Goal: Task Accomplishment & Management: Use online tool/utility

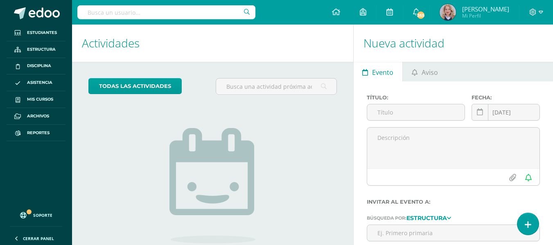
click at [118, 11] on input "text" at bounding box center [166, 12] width 178 height 14
type input "a"
type input "stephanie gutierrez"
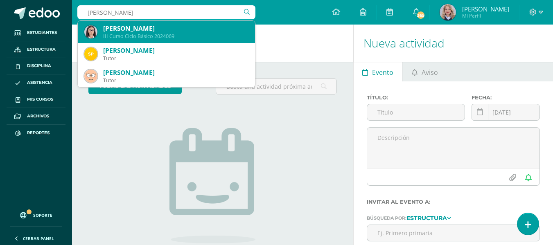
click at [158, 34] on div "III Curso Ciclo Básico 2024069" at bounding box center [175, 36] width 145 height 7
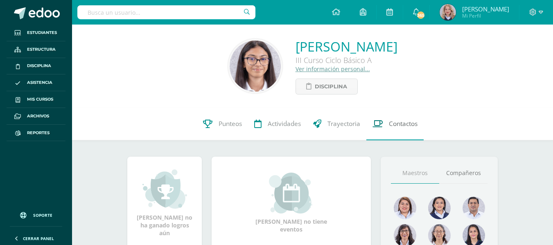
click at [412, 120] on span "Contactos" at bounding box center [403, 124] width 29 height 9
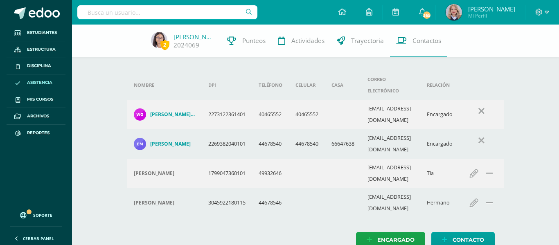
click at [28, 83] on span "Asistencia" at bounding box center [39, 82] width 25 height 7
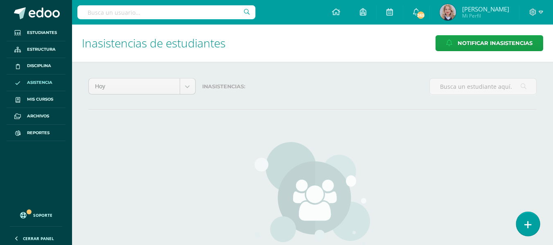
click at [533, 227] on link at bounding box center [527, 224] width 23 height 24
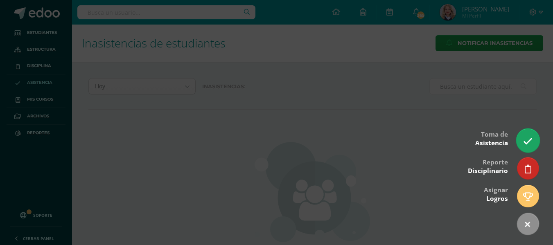
click at [527, 137] on icon at bounding box center [527, 141] width 9 height 9
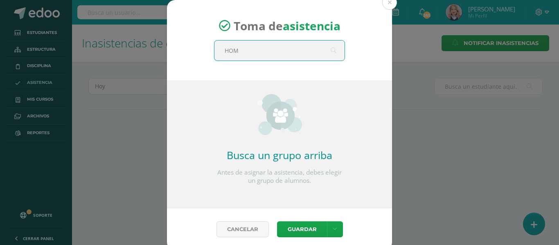
type input "HOME"
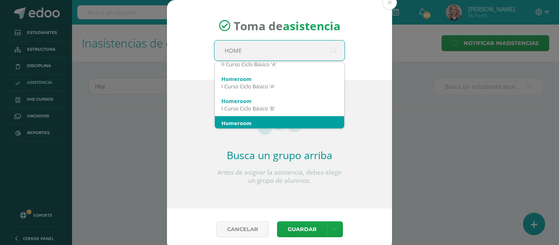
scroll to position [82, 0]
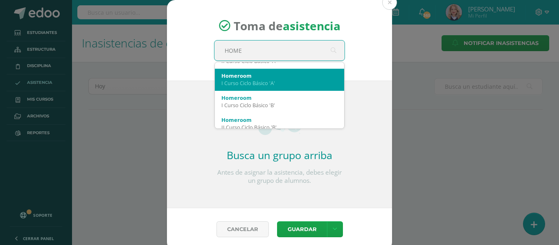
click at [291, 86] on div "I Curso Ciclo Básico 'A'" at bounding box center [280, 82] width 116 height 7
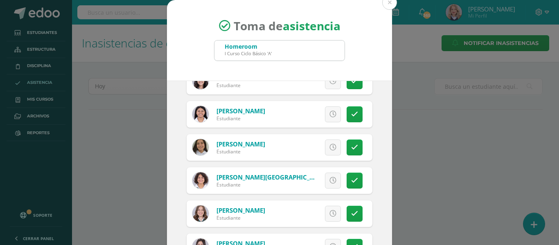
scroll to position [164, 0]
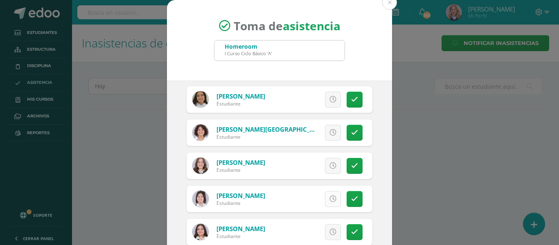
click at [330, 198] on icon at bounding box center [333, 199] width 7 height 7
click at [351, 199] on icon at bounding box center [354, 199] width 7 height 7
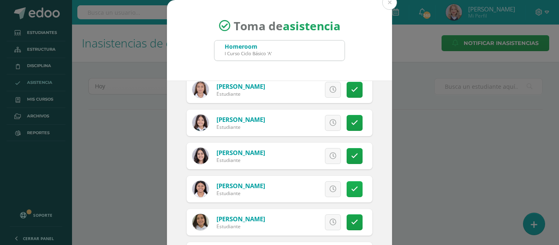
scroll to position [0, 0]
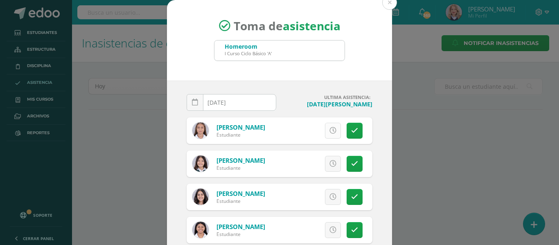
click at [330, 133] on icon at bounding box center [333, 130] width 7 height 7
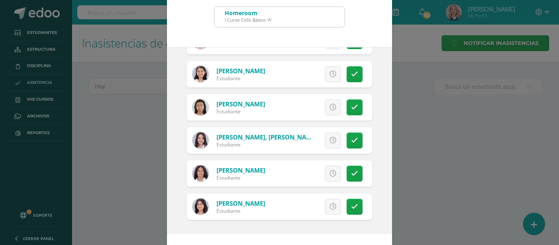
scroll to position [64, 0]
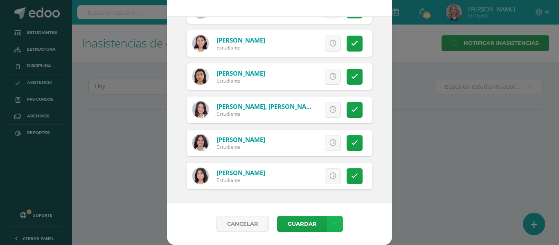
click at [333, 222] on icon at bounding box center [335, 224] width 5 height 7
click at [330, 194] on link "Guardar sin notificar inasistencias" at bounding box center [315, 193] width 90 height 20
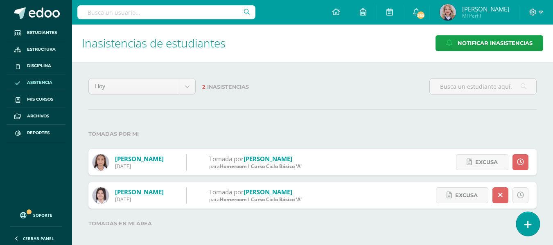
click at [525, 231] on link at bounding box center [527, 224] width 23 height 24
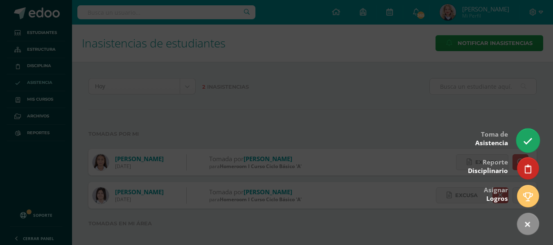
click at [531, 136] on link at bounding box center [527, 141] width 23 height 24
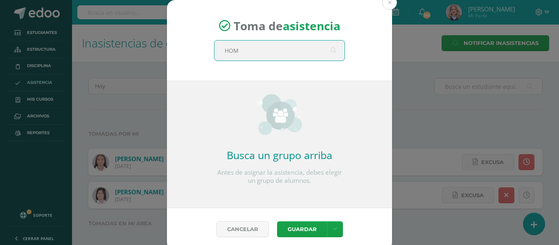
type input "HOME"
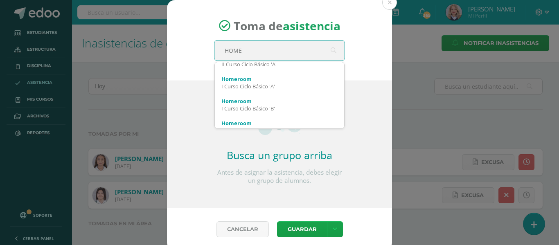
scroll to position [82, 0]
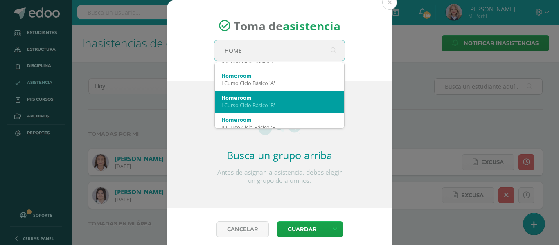
click at [283, 102] on div "I Curso Ciclo Básico 'B'" at bounding box center [280, 105] width 116 height 7
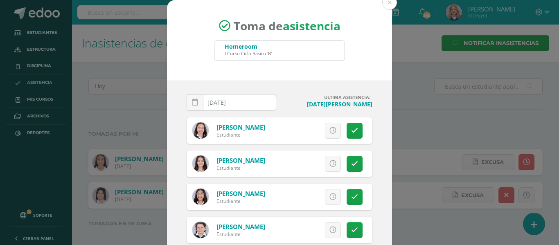
scroll to position [41, 0]
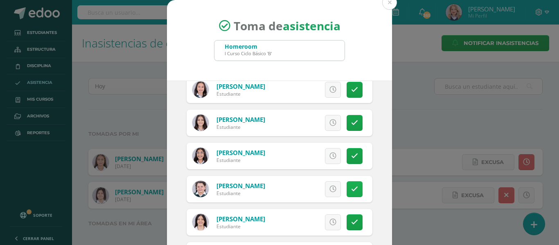
click at [347, 193] on link at bounding box center [355, 189] width 16 height 16
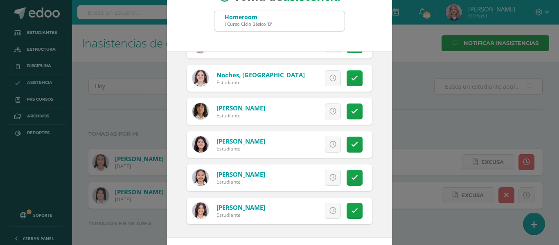
scroll to position [64, 0]
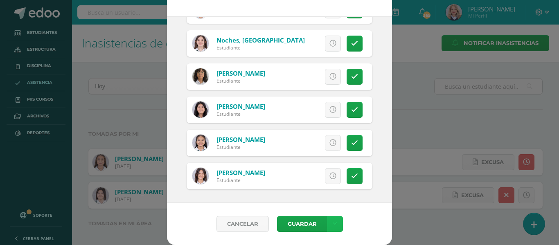
click at [337, 224] on link at bounding box center [335, 224] width 16 height 16
click at [324, 197] on link "Guardar sin notificar inasistencias" at bounding box center [315, 193] width 90 height 20
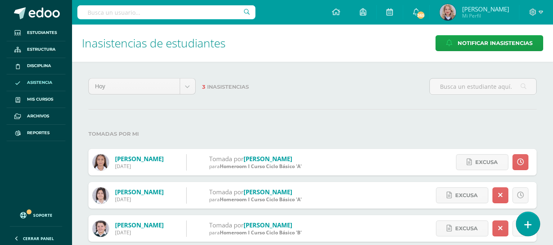
click at [528, 228] on icon at bounding box center [528, 224] width 7 height 9
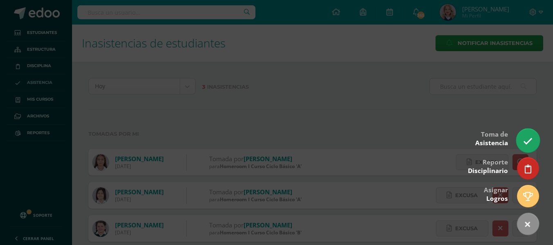
click at [534, 143] on link at bounding box center [527, 141] width 23 height 24
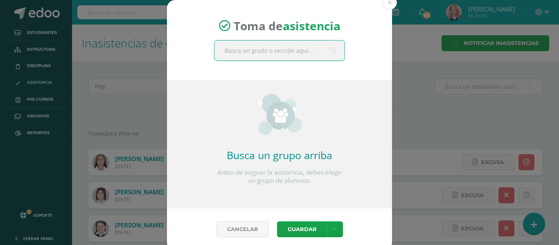
click at [320, 48] on input "text" at bounding box center [280, 51] width 130 height 20
type input "HOME"
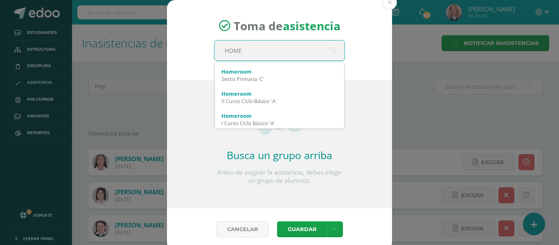
scroll to position [41, 0]
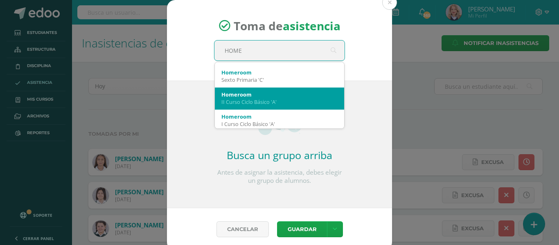
click at [274, 91] on div "Homeroom" at bounding box center [280, 94] width 116 height 7
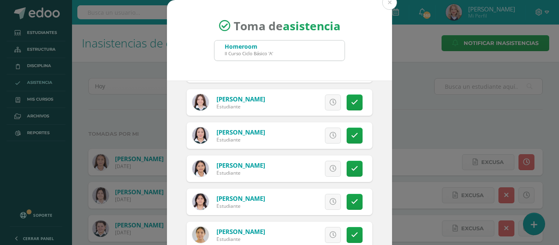
scroll to position [328, 0]
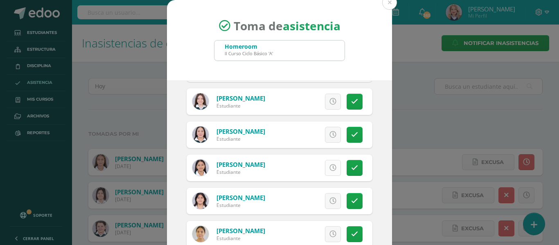
click at [325, 163] on link at bounding box center [333, 168] width 16 height 16
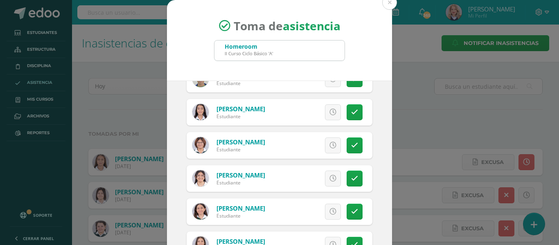
scroll to position [164, 0]
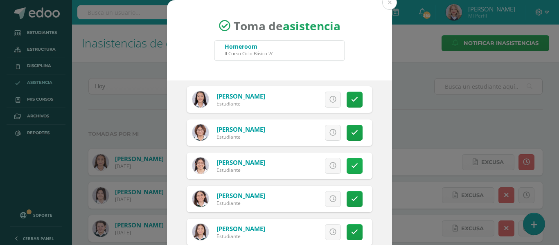
click at [351, 169] on icon at bounding box center [354, 166] width 7 height 7
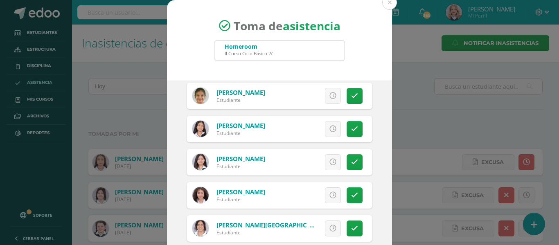
scroll to position [587, 0]
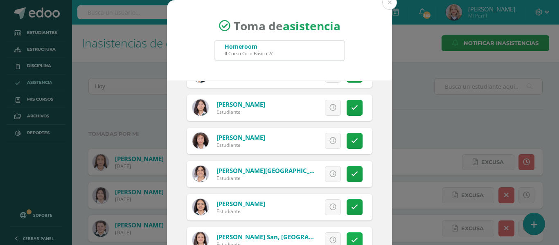
click at [348, 236] on link at bounding box center [355, 241] width 16 height 16
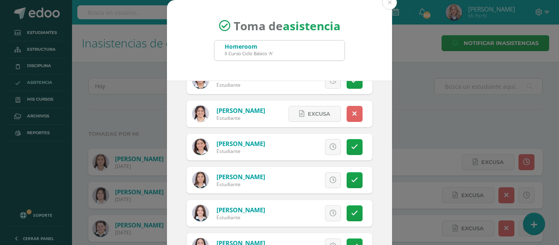
scroll to position [136, 0]
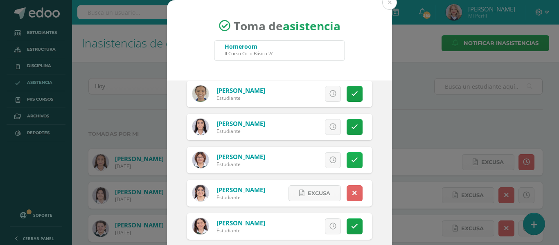
click at [351, 160] on icon at bounding box center [354, 160] width 7 height 7
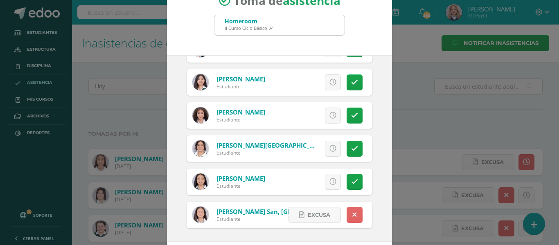
scroll to position [64, 0]
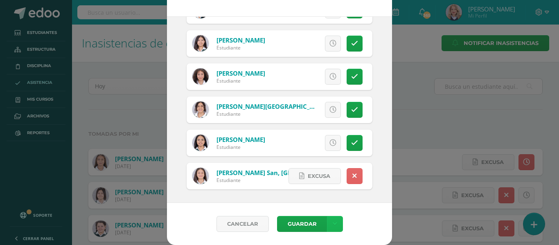
click at [333, 224] on icon at bounding box center [335, 224] width 5 height 7
click at [330, 195] on link "Guardar sin notificar inasistencias" at bounding box center [315, 193] width 90 height 20
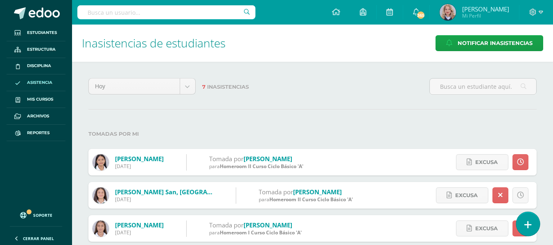
click at [529, 226] on icon at bounding box center [528, 224] width 7 height 9
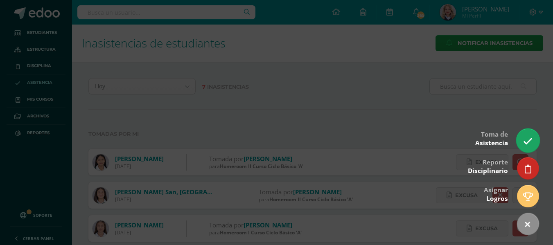
click at [532, 135] on link at bounding box center [527, 141] width 23 height 24
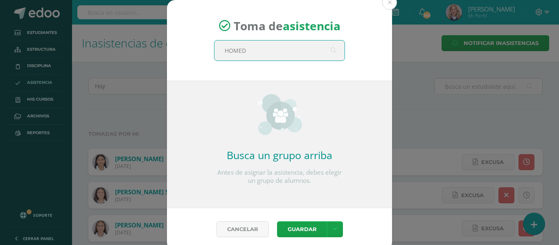
type input "HOME"
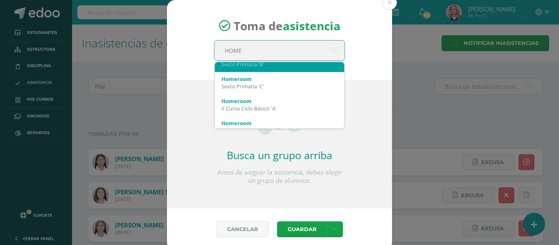
scroll to position [123, 0]
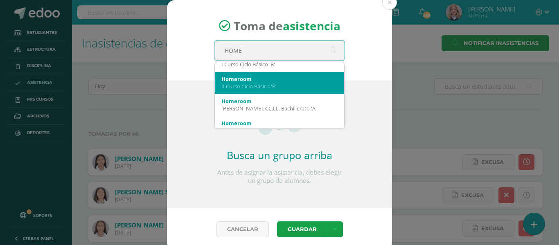
click at [285, 82] on div "Homeroom" at bounding box center [280, 78] width 116 height 7
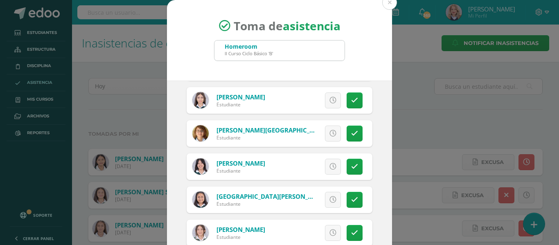
scroll to position [520, 0]
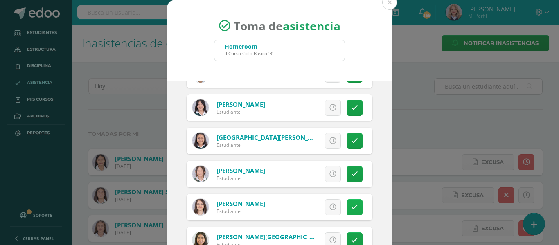
click at [349, 207] on link at bounding box center [355, 207] width 16 height 16
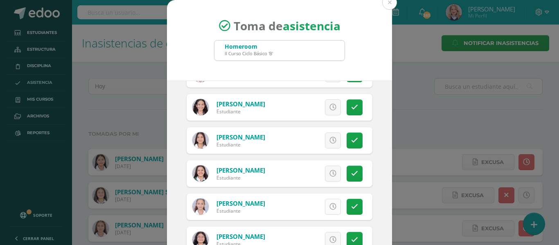
scroll to position [275, 0]
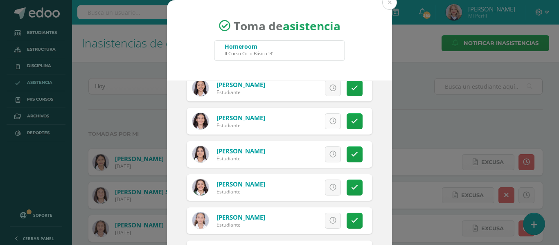
click at [325, 125] on link at bounding box center [333, 121] width 16 height 16
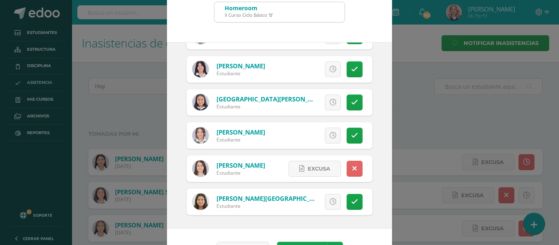
scroll to position [64, 0]
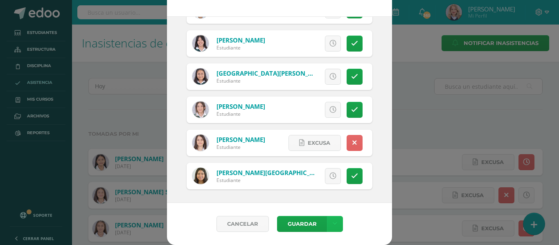
click at [334, 227] on link at bounding box center [335, 224] width 16 height 16
click at [332, 195] on link "Guardar sin notificar inasistencias" at bounding box center [315, 193] width 90 height 20
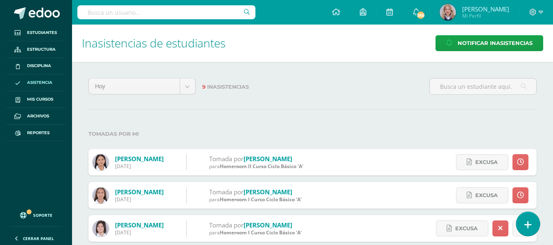
click at [525, 224] on icon at bounding box center [528, 224] width 7 height 9
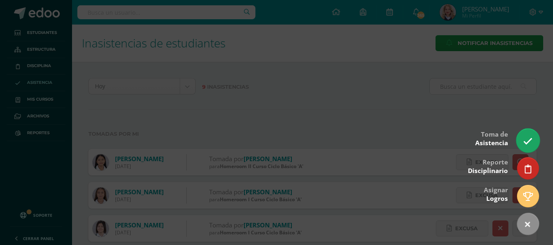
click at [525, 140] on icon at bounding box center [527, 141] width 9 height 9
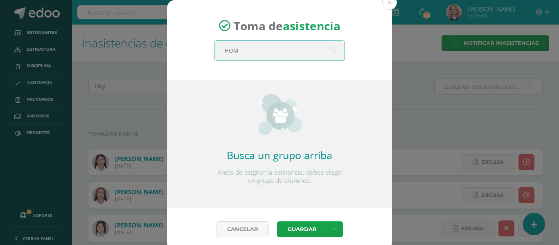
type input "HOME"
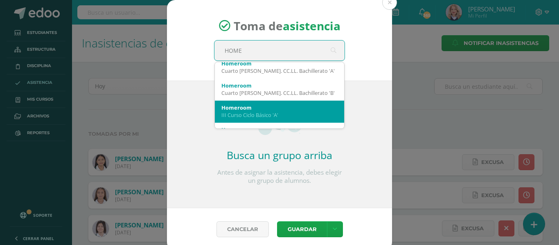
scroll to position [221, 0]
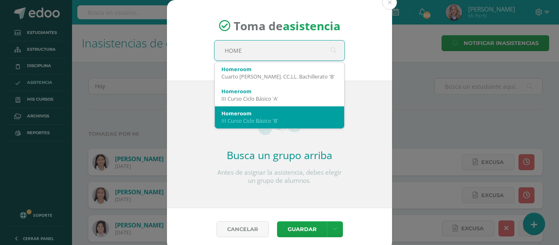
click at [286, 111] on div "Homeroom" at bounding box center [280, 113] width 116 height 7
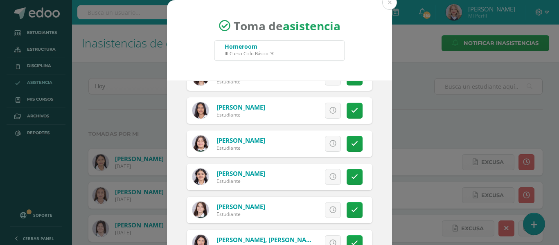
scroll to position [328, 0]
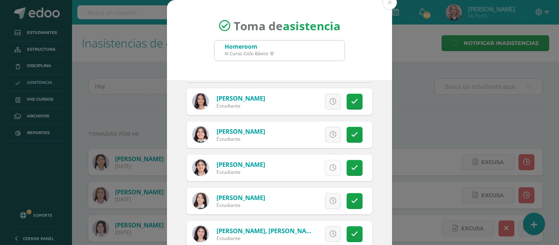
click at [327, 172] on link at bounding box center [333, 168] width 16 height 16
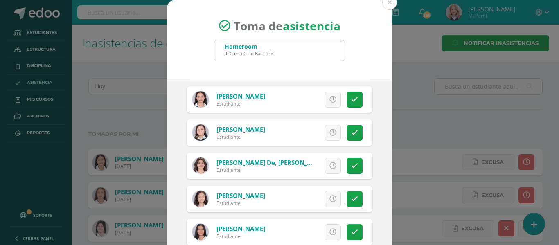
scroll to position [205, 0]
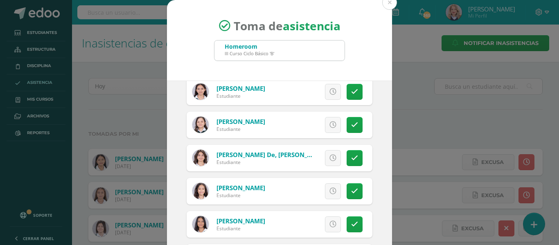
click at [333, 154] on div "Excusa Detalles sobre excusa: Añadir excusa a todas las inasistencias del día C…" at bounding box center [314, 158] width 118 height 27
click at [351, 159] on icon at bounding box center [354, 158] width 7 height 7
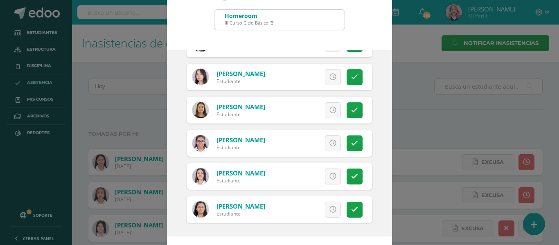
scroll to position [64, 0]
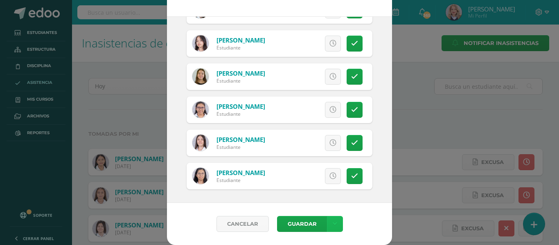
click at [335, 222] on link at bounding box center [335, 224] width 16 height 16
click at [322, 193] on link "Guardar sin notificar inasistencias" at bounding box center [315, 193] width 90 height 20
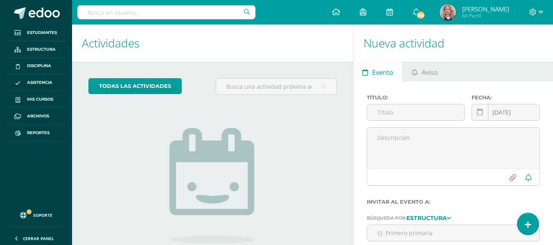
click at [176, 14] on input "text" at bounding box center [166, 12] width 178 height 14
type input "[PERSON_NAME]"
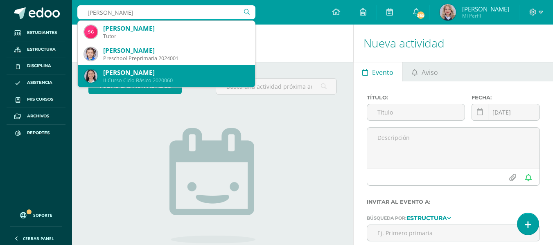
drag, startPoint x: 179, startPoint y: 74, endPoint x: 184, endPoint y: 75, distance: 4.7
click at [179, 75] on div "[PERSON_NAME]" at bounding box center [175, 72] width 145 height 9
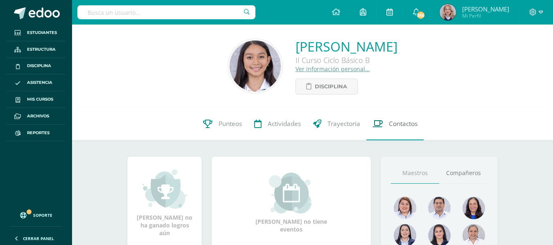
click at [401, 122] on span "Contactos" at bounding box center [403, 124] width 29 height 9
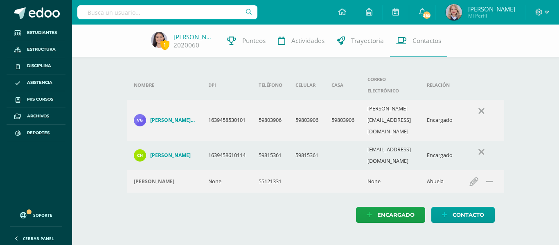
click at [151, 9] on input "text" at bounding box center [167, 12] width 180 height 14
type input "MARIA FERNANDA CASTILLO"
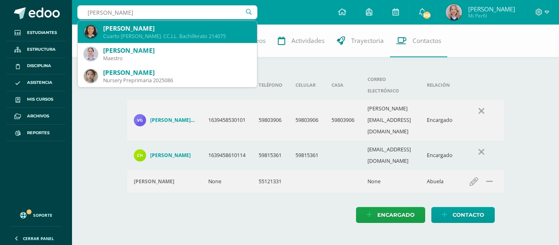
click at [167, 29] on div "María Fernanda Castillo Mejía" at bounding box center [176, 28] width 147 height 9
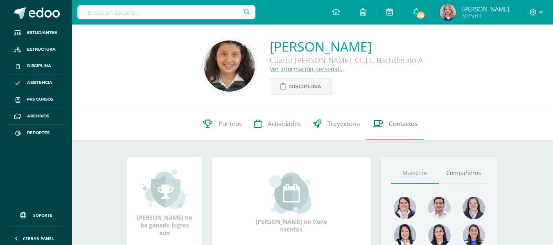
click at [415, 130] on link "Contactos" at bounding box center [394, 124] width 57 height 33
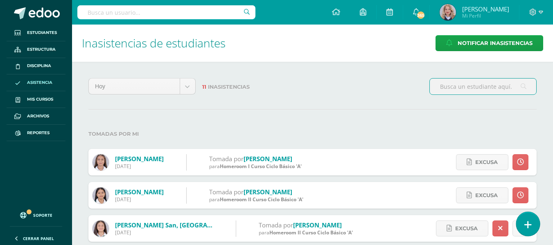
click at [521, 224] on link at bounding box center [527, 224] width 23 height 24
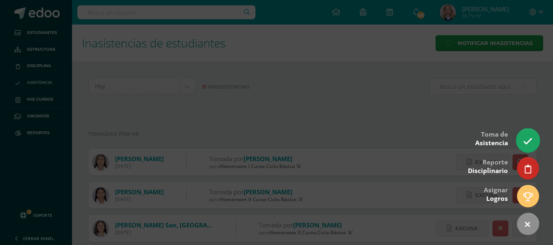
click at [530, 146] on link at bounding box center [527, 141] width 23 height 24
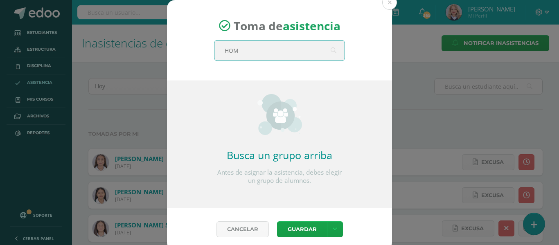
type input "HOME"
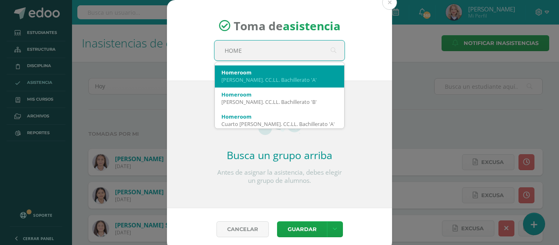
scroll to position [164, 0]
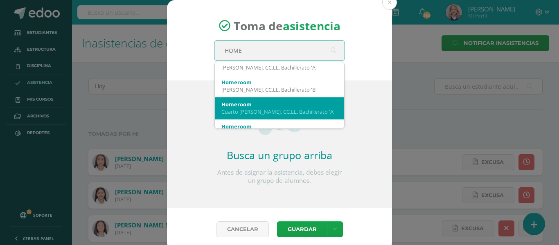
click at [299, 109] on div "Cuarto Bach. CC.LL. Bachillerato 'A'" at bounding box center [280, 111] width 116 height 7
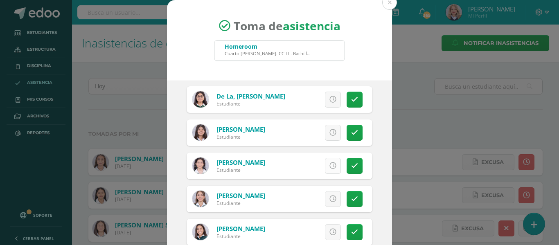
click at [330, 168] on icon at bounding box center [333, 166] width 7 height 7
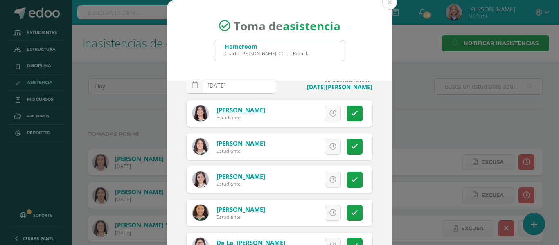
scroll to position [0, 0]
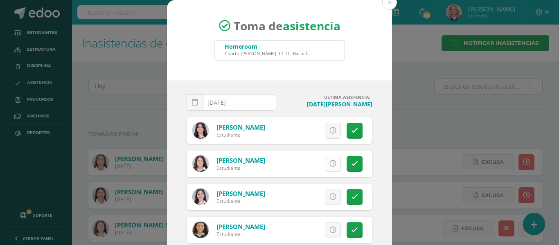
click at [325, 158] on link at bounding box center [333, 164] width 16 height 16
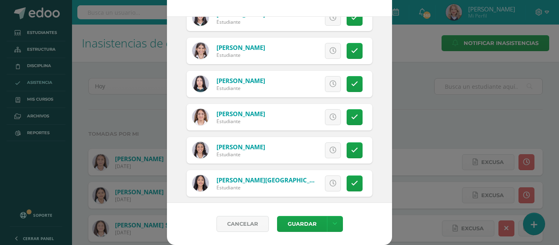
scroll to position [456, 0]
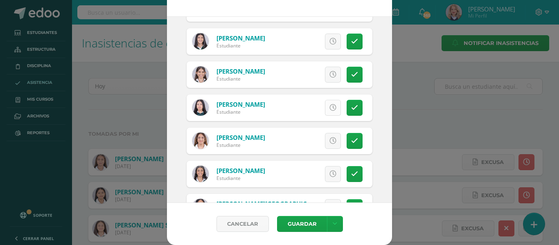
click at [330, 108] on icon at bounding box center [333, 107] width 7 height 7
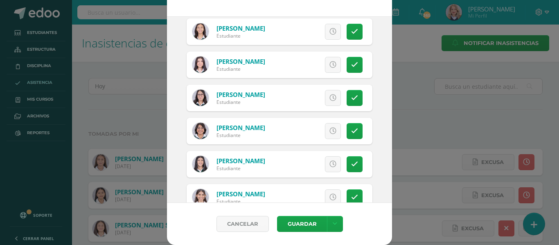
scroll to position [292, 0]
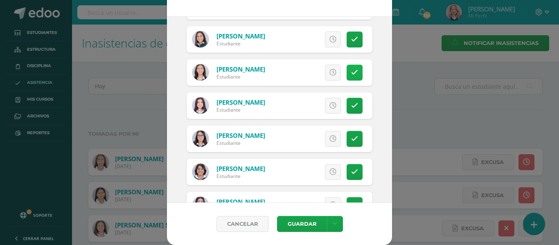
click at [351, 72] on icon at bounding box center [354, 72] width 7 height 7
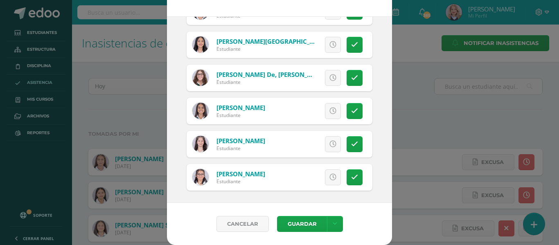
scroll to position [620, 0]
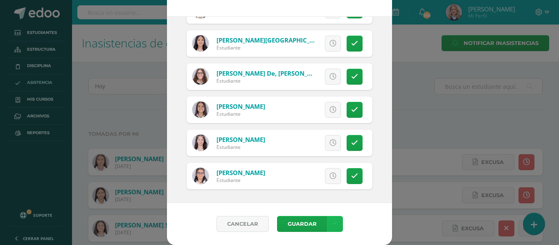
click at [337, 224] on link at bounding box center [335, 224] width 16 height 16
click at [326, 198] on link "Guardar sin notificar inasistencias" at bounding box center [315, 193] width 90 height 20
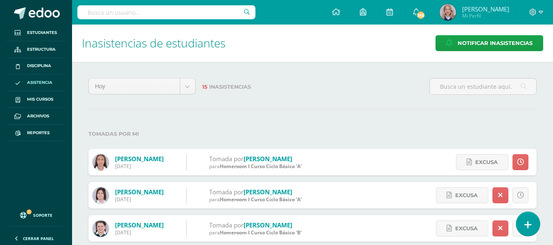
click at [528, 222] on icon at bounding box center [528, 224] width 7 height 9
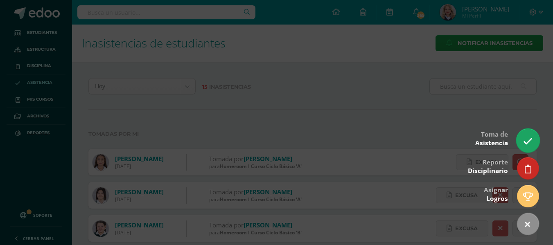
click at [535, 145] on link at bounding box center [527, 141] width 23 height 24
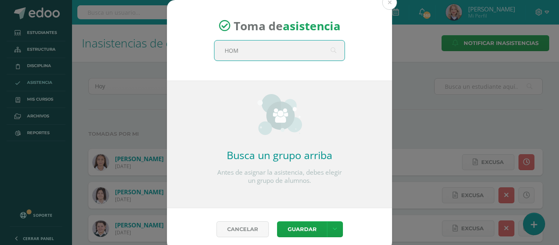
type input "HOME"
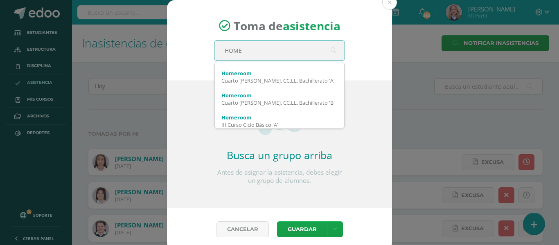
scroll to position [205, 0]
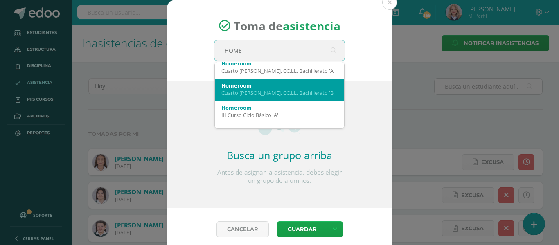
click at [281, 87] on div "Homeroom" at bounding box center [280, 85] width 116 height 7
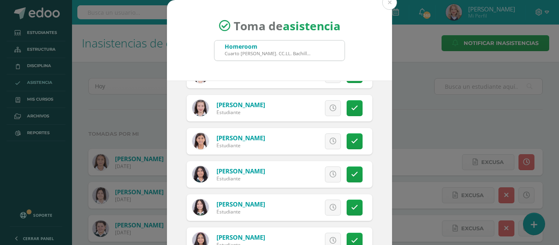
scroll to position [620, 0]
click at [330, 144] on icon at bounding box center [333, 141] width 7 height 7
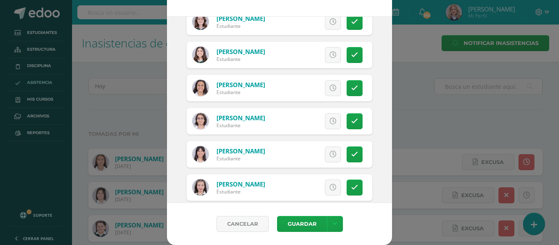
scroll to position [456, 0]
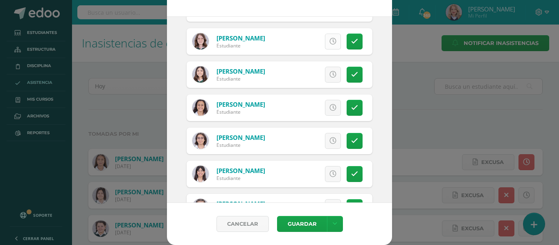
click at [330, 43] on icon at bounding box center [333, 41] width 7 height 7
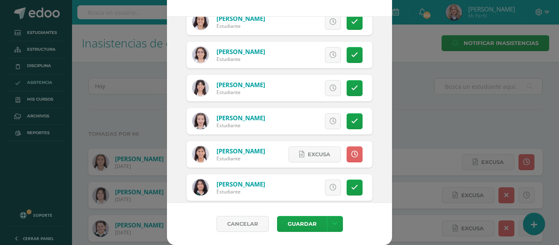
scroll to position [620, 0]
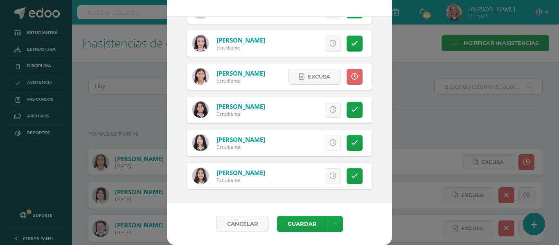
click at [330, 141] on icon at bounding box center [333, 143] width 7 height 7
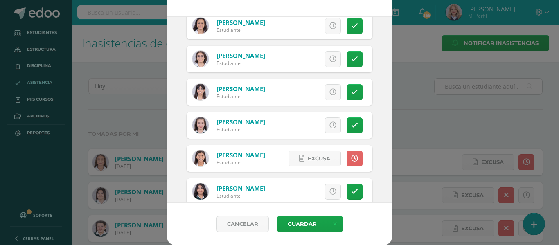
scroll to position [456, 0]
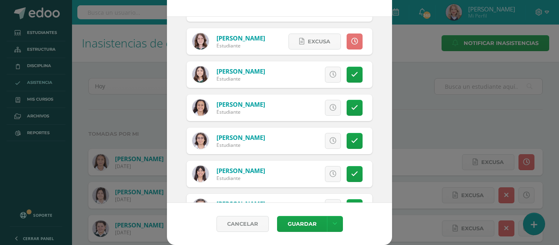
click at [351, 38] on link at bounding box center [355, 42] width 16 height 16
click at [351, 175] on link at bounding box center [355, 174] width 16 height 16
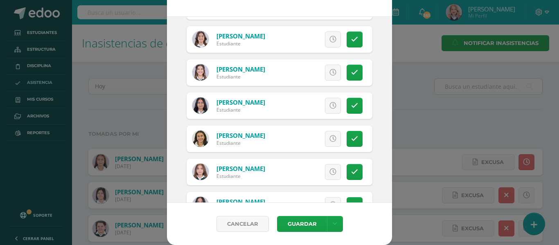
scroll to position [47, 0]
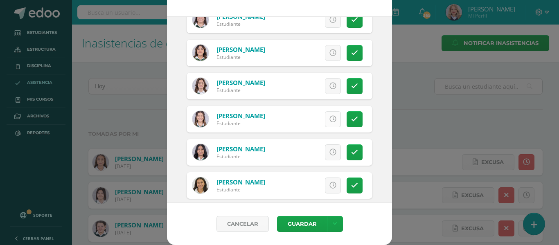
click at [330, 120] on icon at bounding box center [333, 119] width 7 height 7
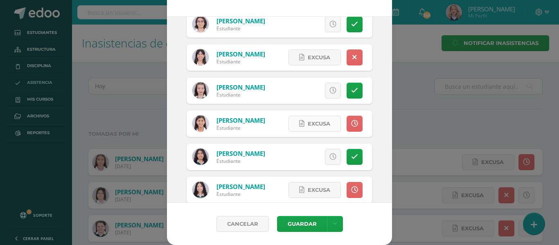
scroll to position [620, 0]
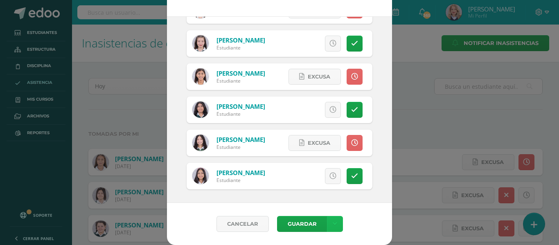
click at [327, 223] on link at bounding box center [335, 224] width 16 height 16
click at [320, 191] on link "Guardar sin notificar inasistencias" at bounding box center [315, 193] width 90 height 20
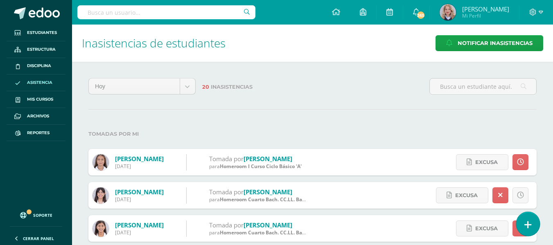
click at [521, 227] on link at bounding box center [527, 224] width 23 height 24
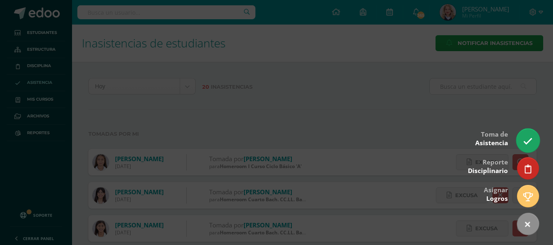
click at [525, 138] on icon at bounding box center [527, 141] width 9 height 9
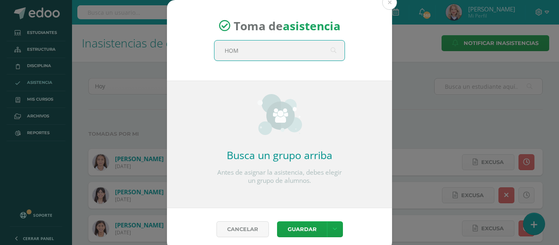
type input "HOME"
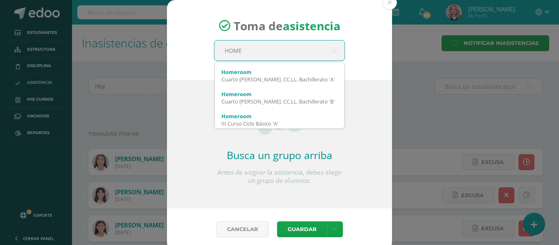
scroll to position [205, 0]
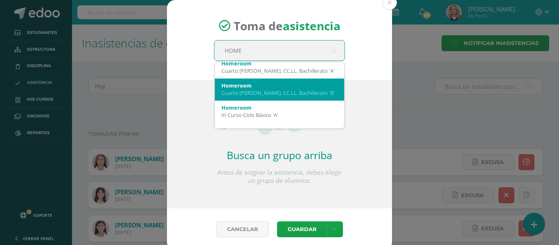
click at [292, 93] on div "Cuarto [PERSON_NAME]. CC.LL. Bachillerato 'B'" at bounding box center [280, 92] width 116 height 7
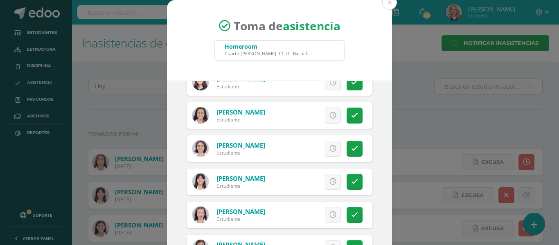
scroll to position [614, 0]
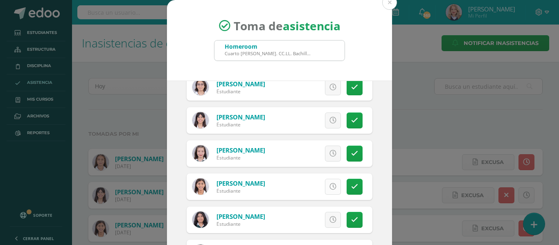
click at [330, 183] on icon at bounding box center [333, 186] width 7 height 7
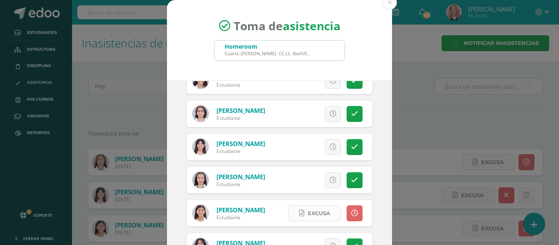
scroll to position [573, 0]
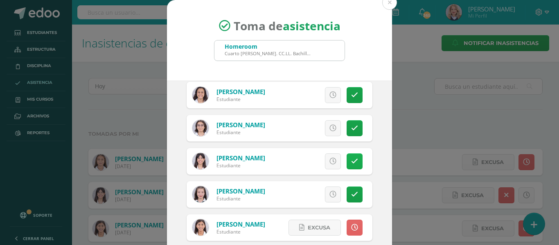
click at [351, 161] on icon at bounding box center [354, 161] width 7 height 7
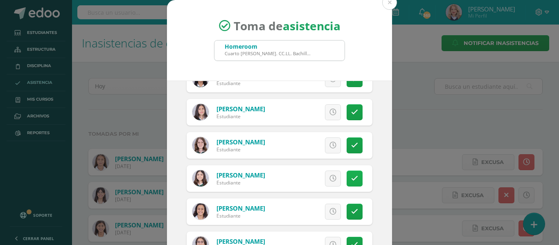
scroll to position [450, 0]
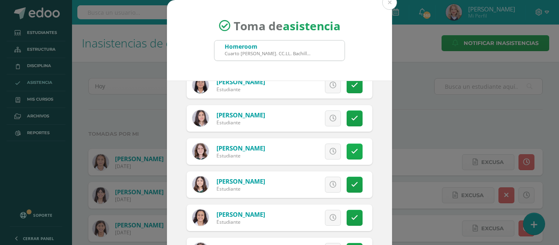
click at [351, 152] on icon at bounding box center [354, 151] width 7 height 7
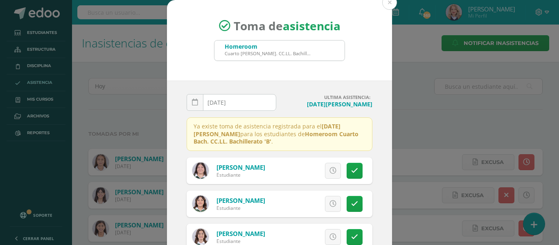
scroll to position [123, 0]
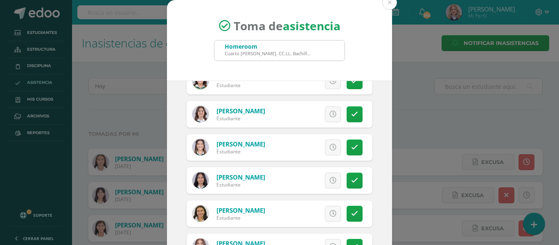
click at [330, 150] on icon at bounding box center [333, 147] width 7 height 7
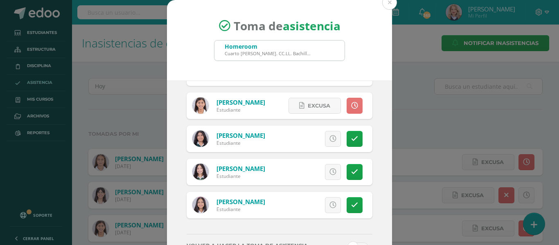
scroll to position [703, 0]
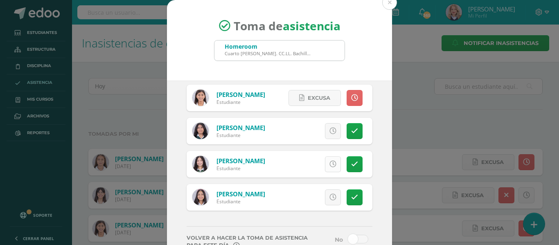
click at [328, 165] on link at bounding box center [333, 164] width 16 height 16
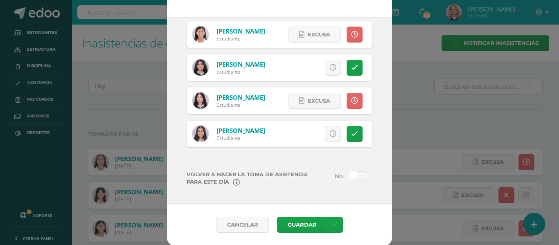
scroll to position [64, 0]
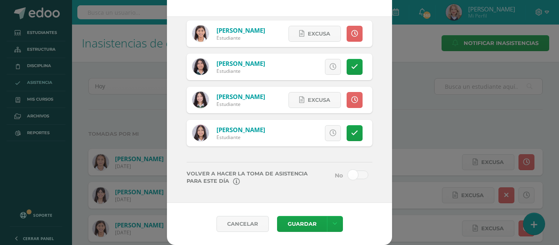
click at [349, 173] on span at bounding box center [358, 175] width 20 height 9
click at [0, 0] on input "checkbox" at bounding box center [0, 0] width 0 height 0
click at [328, 222] on link at bounding box center [335, 224] width 16 height 16
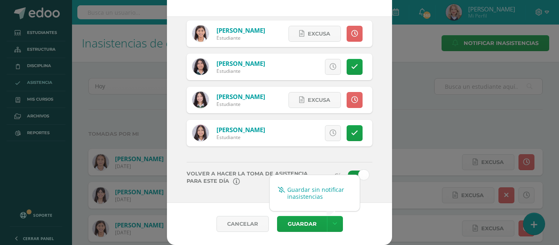
click at [329, 202] on link "Guardar sin notificar inasistencias" at bounding box center [315, 193] width 90 height 20
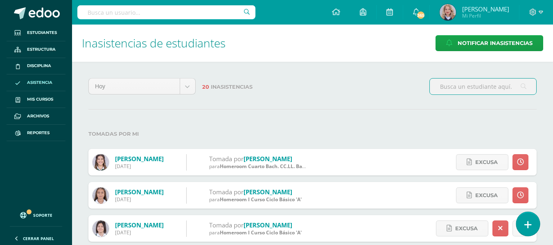
click at [529, 221] on icon at bounding box center [528, 224] width 7 height 9
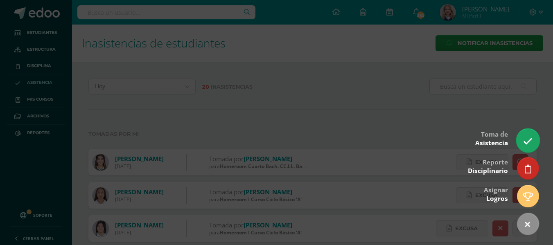
click at [519, 138] on link at bounding box center [527, 141] width 23 height 24
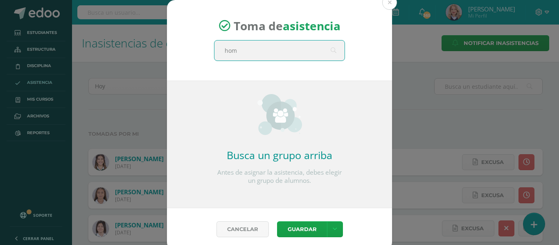
type input "home"
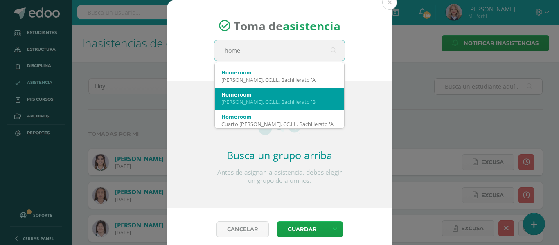
scroll to position [139, 0]
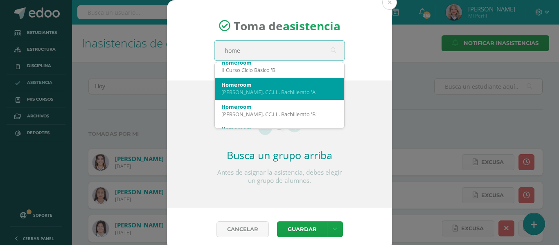
click at [278, 86] on div "Homeroom" at bounding box center [280, 84] width 116 height 7
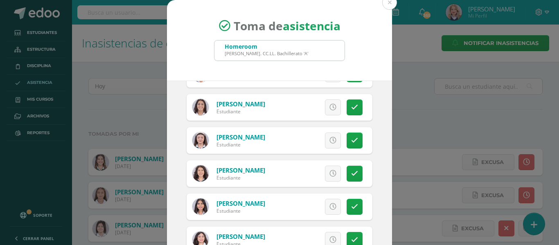
scroll to position [205, 0]
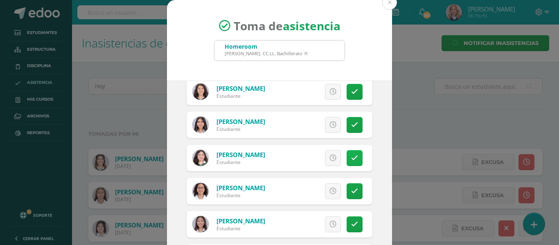
click at [351, 159] on icon at bounding box center [354, 158] width 7 height 7
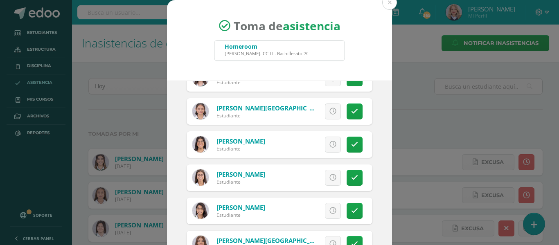
scroll to position [369, 0]
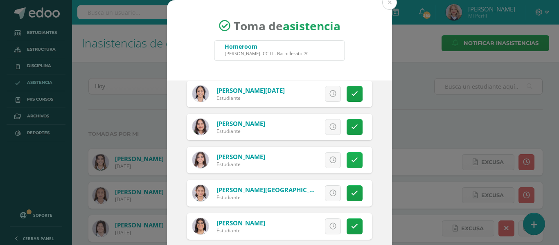
click at [351, 163] on icon at bounding box center [354, 160] width 7 height 7
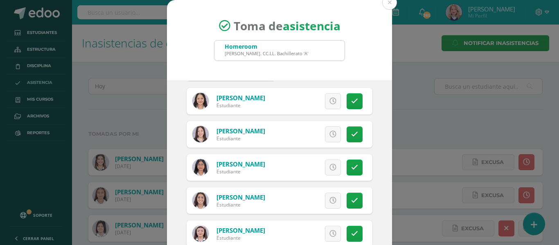
scroll to position [0, 0]
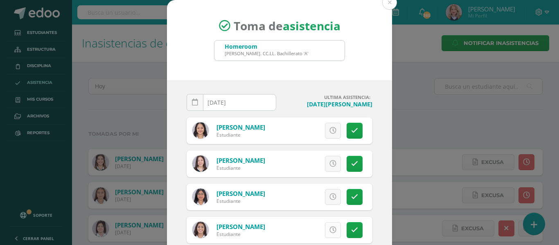
click at [330, 228] on icon at bounding box center [333, 230] width 7 height 7
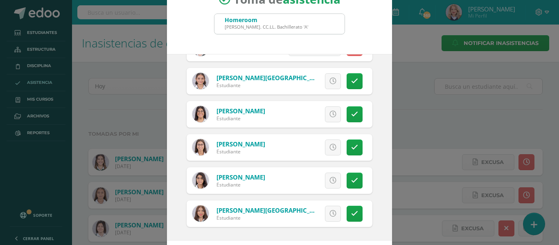
scroll to position [64, 0]
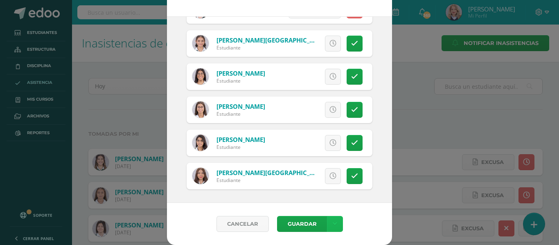
click at [333, 228] on link at bounding box center [335, 224] width 16 height 16
click at [325, 202] on link "Guardar sin notificar inasistencias" at bounding box center [315, 193] width 90 height 20
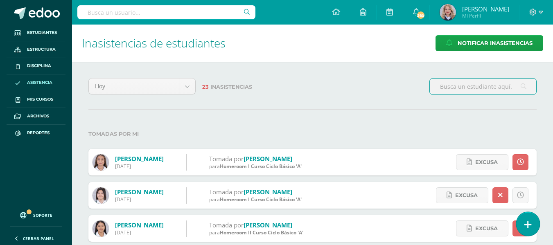
click at [537, 219] on link at bounding box center [527, 224] width 23 height 24
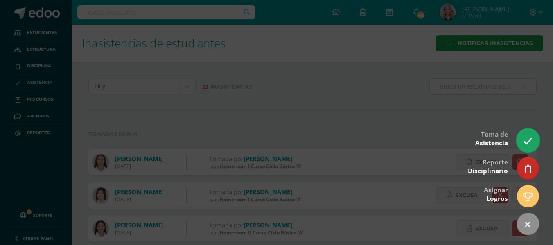
click at [528, 147] on link at bounding box center [527, 141] width 23 height 24
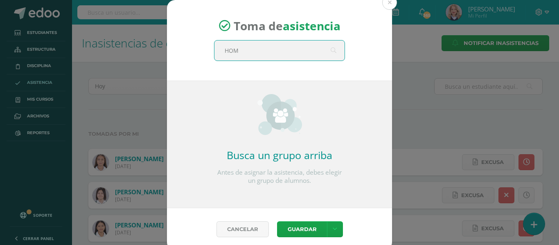
type input "HOME"
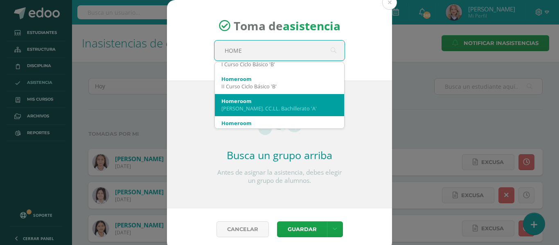
scroll to position [164, 0]
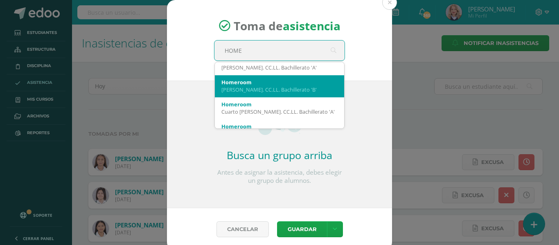
click at [302, 90] on div "[PERSON_NAME]. CC.LL. Bachillerato 'B'" at bounding box center [280, 89] width 116 height 7
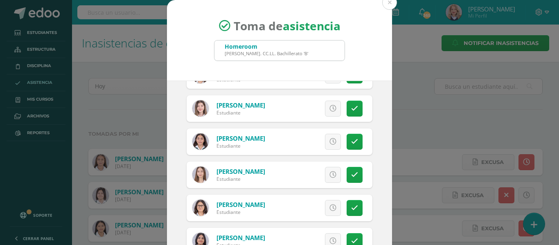
scroll to position [421, 0]
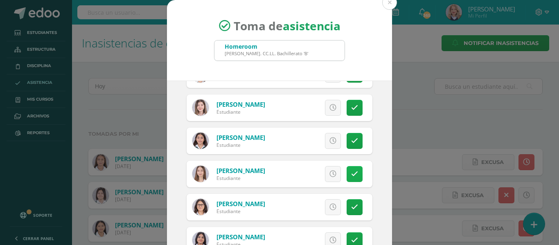
click at [347, 170] on link at bounding box center [355, 174] width 16 height 16
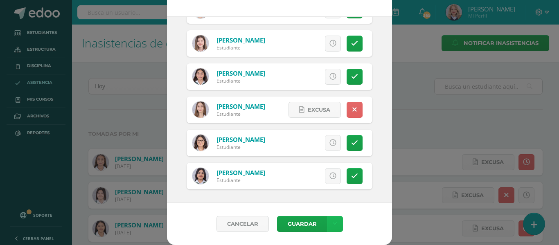
click at [328, 226] on link at bounding box center [335, 224] width 16 height 16
click at [330, 188] on link "Guardar sin notificar inasistencias" at bounding box center [315, 193] width 90 height 20
